Goal: Check status: Check status

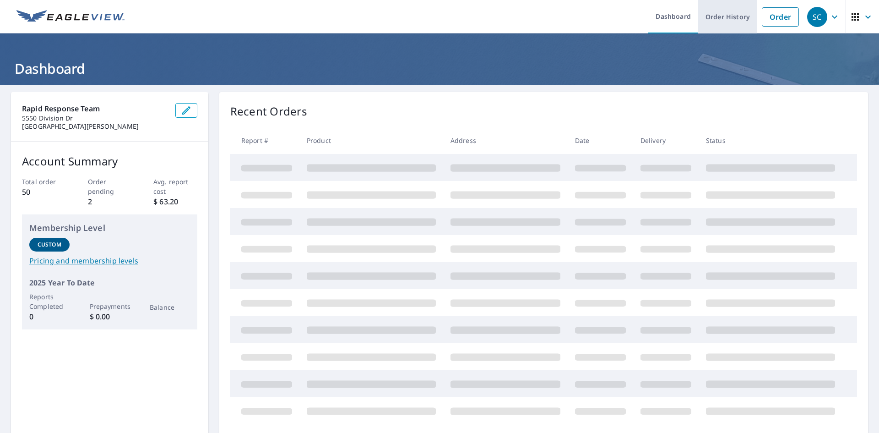
click at [710, 16] on link "Order History" at bounding box center [727, 16] width 59 height 33
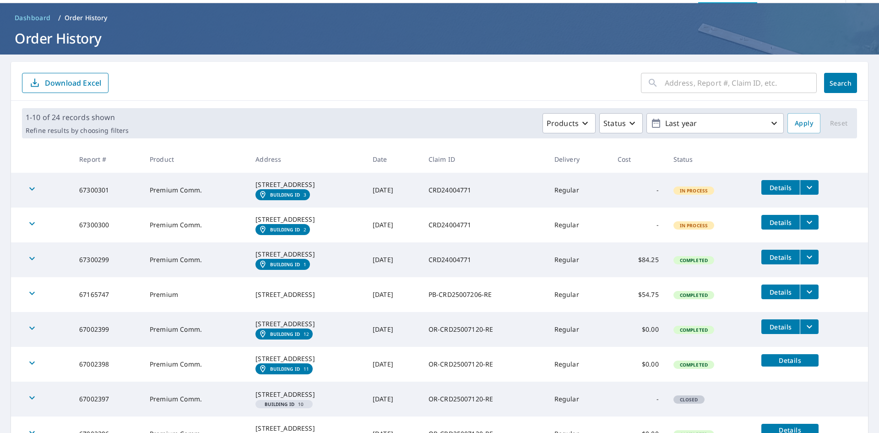
scroll to position [46, 0]
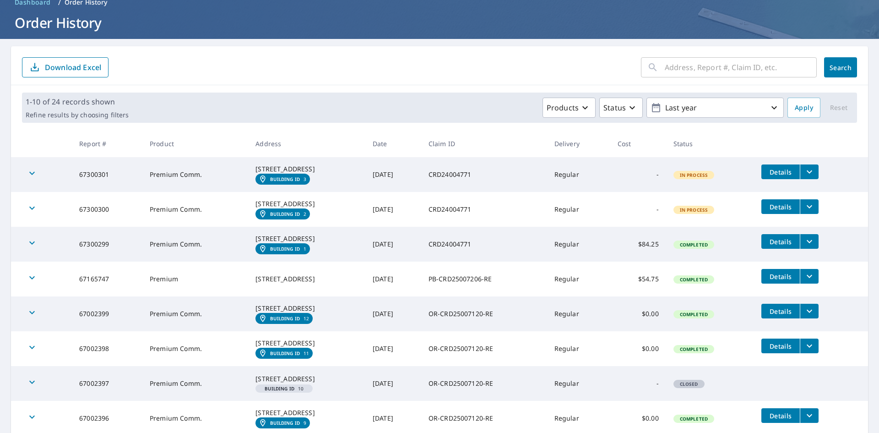
click at [705, 178] on span "In Process" at bounding box center [693, 175] width 39 height 6
click at [705, 213] on span "In Process" at bounding box center [693, 209] width 39 height 6
click at [699, 178] on span "In Process" at bounding box center [693, 175] width 39 height 6
click at [811, 169] on icon "filesDropdownBtn-67300301" at bounding box center [809, 171] width 11 height 11
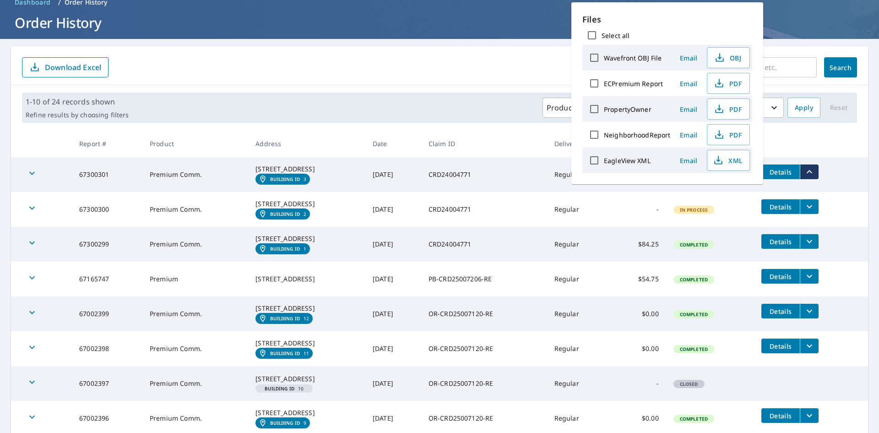
click at [522, 188] on td "CRD24004771" at bounding box center [484, 174] width 126 height 35
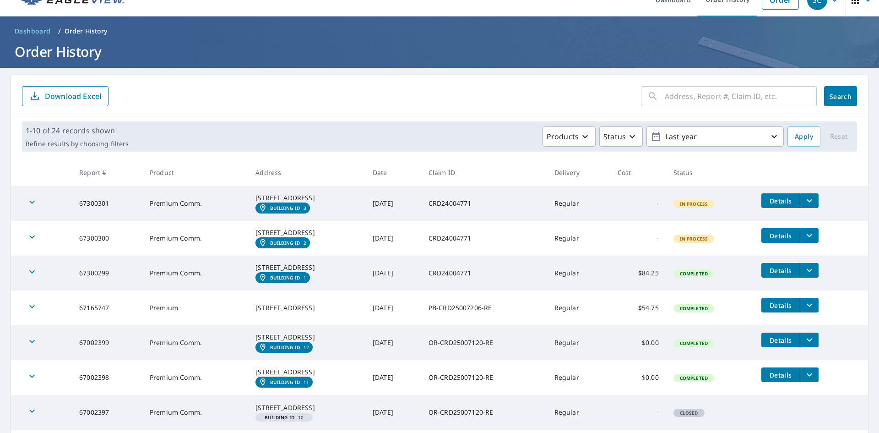
scroll to position [0, 0]
